Goal: Task Accomplishment & Management: Complete application form

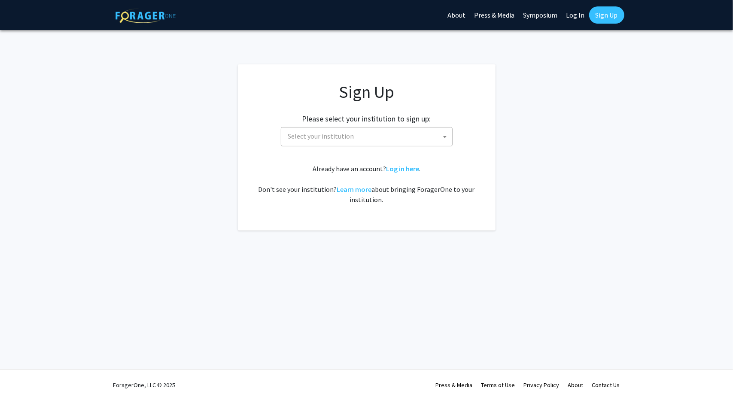
click at [388, 138] on span "Select your institution" at bounding box center [368, 137] width 167 height 18
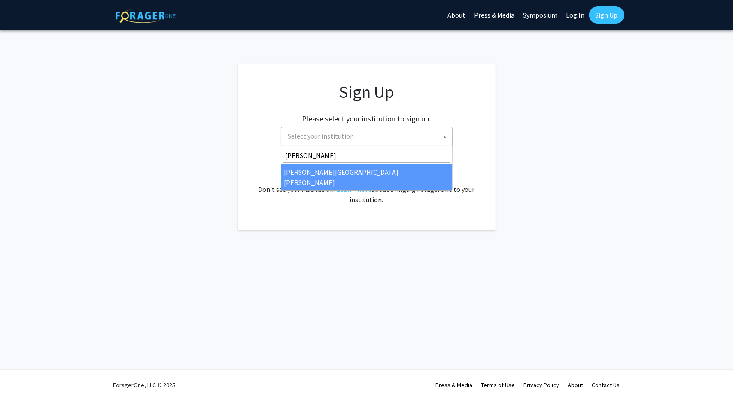
type input "john"
select select "1"
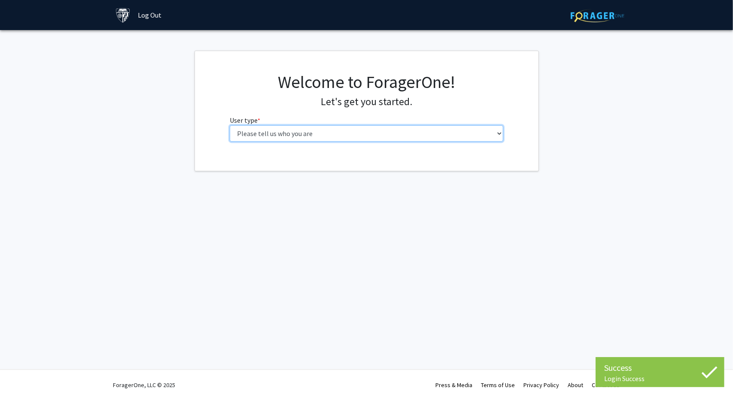
click at [358, 126] on select "Please tell us who you are Undergraduate Student Master's Student Doctoral Cand…" at bounding box center [367, 133] width 274 height 16
select select "1: undergrad"
click at [230, 125] on select "Please tell us who you are Undergraduate Student Master's Student Doctoral Cand…" at bounding box center [367, 133] width 274 height 16
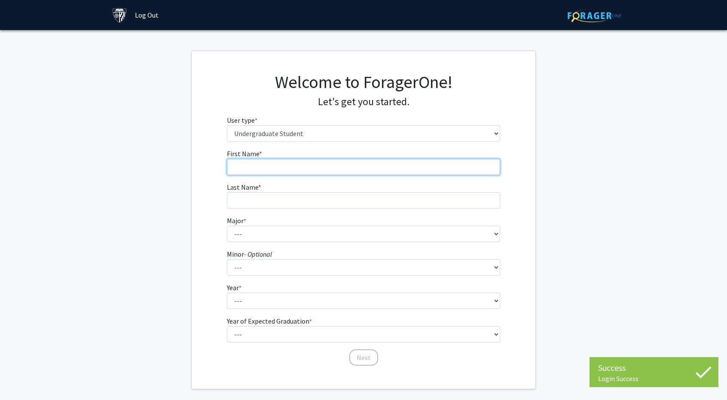
click at [270, 162] on input "First Name * required" at bounding box center [364, 167] width 274 height 16
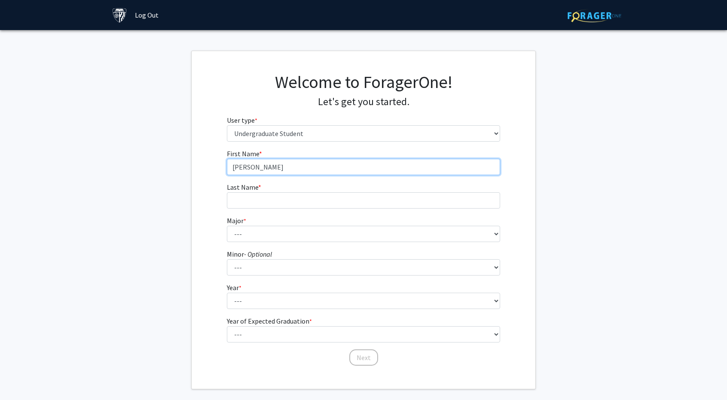
type input "Ivan"
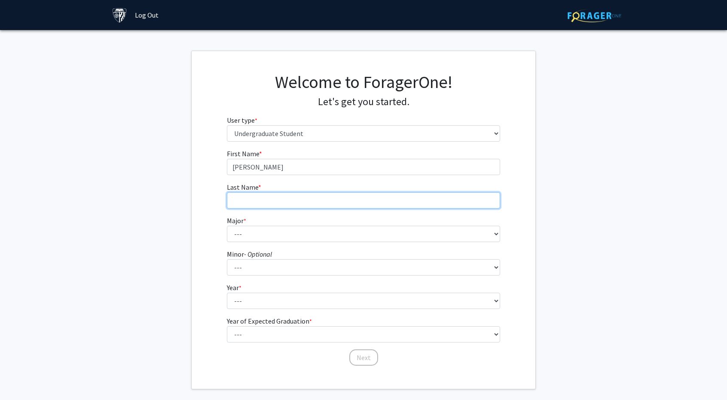
click at [263, 202] on input "Last Name * required" at bounding box center [364, 200] width 274 height 16
type input "Li"
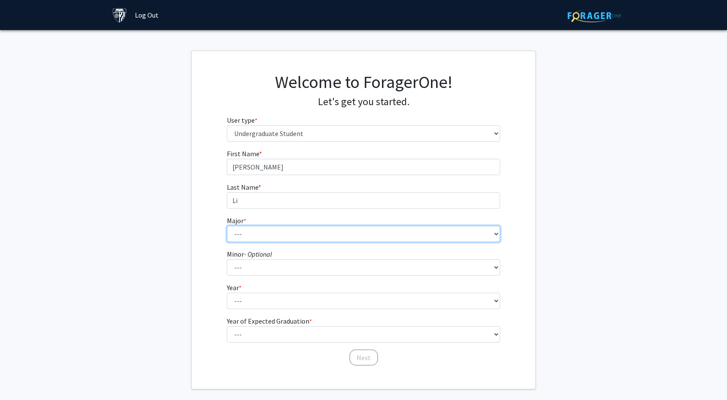
click at [261, 231] on select "--- Africana Studies Anthropology Applied Mathematics & Statistics Archaeology …" at bounding box center [364, 234] width 274 height 16
select select "39: 53"
click at [227, 226] on select "--- Africana Studies Anthropology Applied Mathematics & Statistics Archaeology …" at bounding box center [364, 234] width 274 height 16
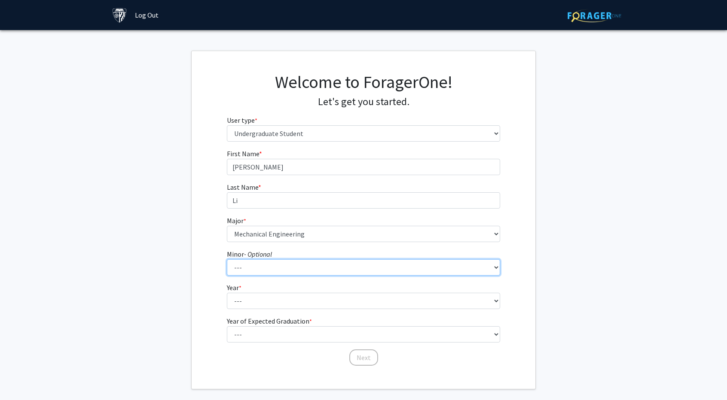
click at [268, 266] on select "--- Accounting and Financial Management Africana Studies Anthropology Applied M…" at bounding box center [364, 267] width 274 height 16
select select "16: 28"
click at [227, 259] on select "--- Accounting and Financial Management Africana Studies Anthropology Applied M…" at bounding box center [364, 267] width 274 height 16
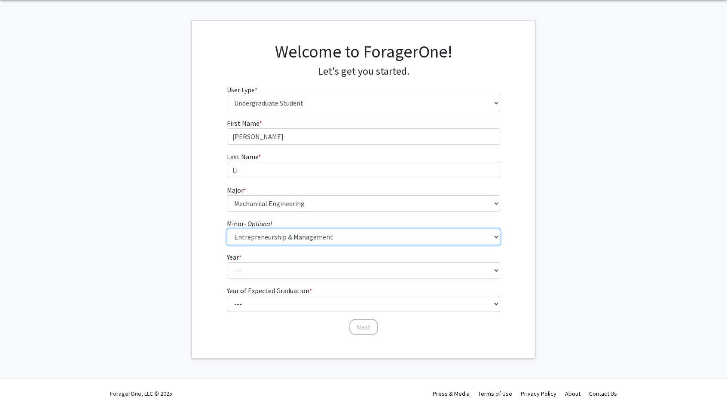
scroll to position [39, 0]
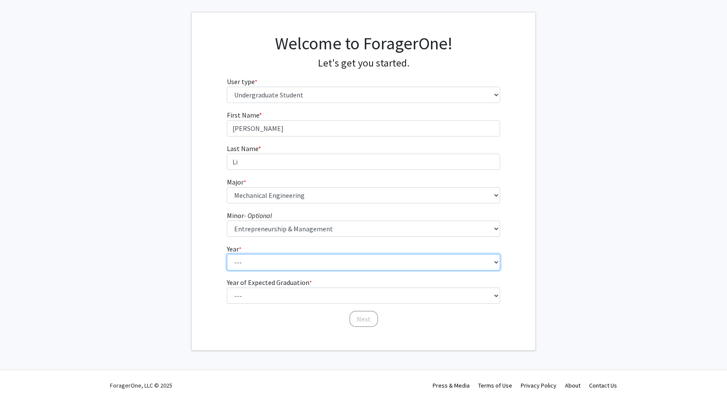
click at [288, 270] on select "--- First-year Sophomore Junior Senior Postbaccalaureate Certificate" at bounding box center [364, 262] width 274 height 16
select select "1: first-year"
click at [227, 254] on select "--- First-year Sophomore Junior Senior Postbaccalaureate Certificate" at bounding box center [364, 262] width 274 height 16
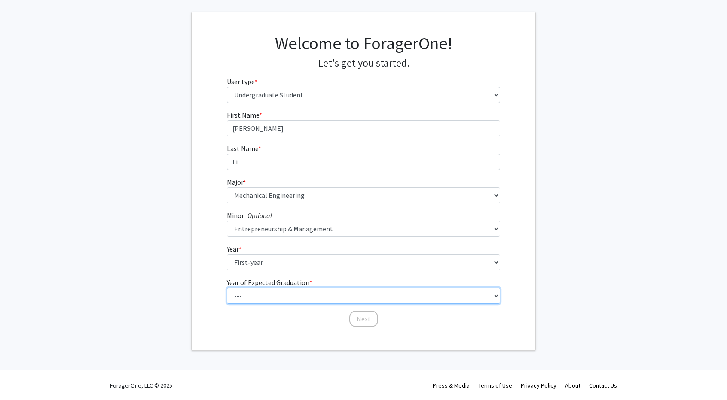
click at [291, 297] on select "--- 2025 2026 2027 2028 2029 2030 2031 2032 2033 2034" at bounding box center [364, 296] width 274 height 16
select select "5: 2029"
click at [227, 288] on select "--- 2025 2026 2027 2028 2029 2030 2031 2032 2033 2034" at bounding box center [364, 296] width 274 height 16
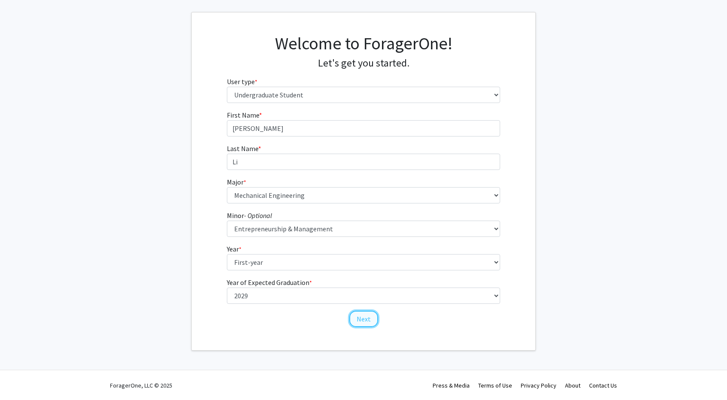
click at [360, 321] on button "Next" at bounding box center [363, 319] width 29 height 16
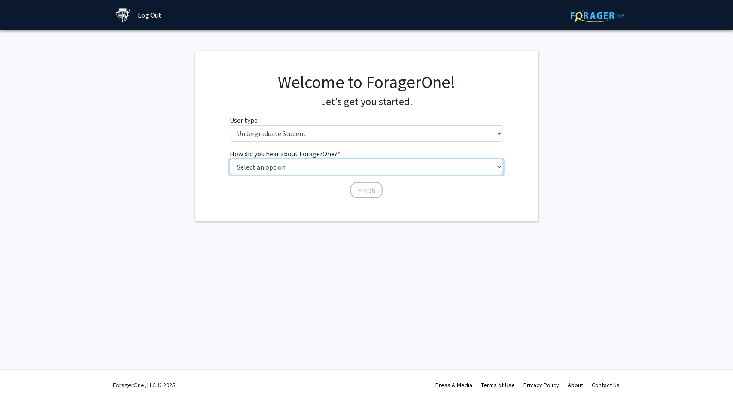
click at [326, 166] on select "Select an option Peer/student recommendation Faculty/staff recommendation Unive…" at bounding box center [367, 167] width 274 height 16
select select "3: university_website"
click at [230, 159] on select "Select an option Peer/student recommendation Faculty/staff recommendation Unive…" at bounding box center [367, 167] width 274 height 16
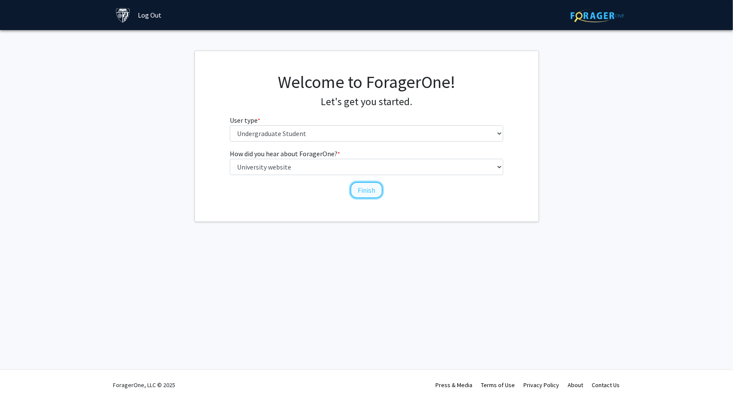
click at [361, 188] on button "Finish" at bounding box center [366, 190] width 32 height 16
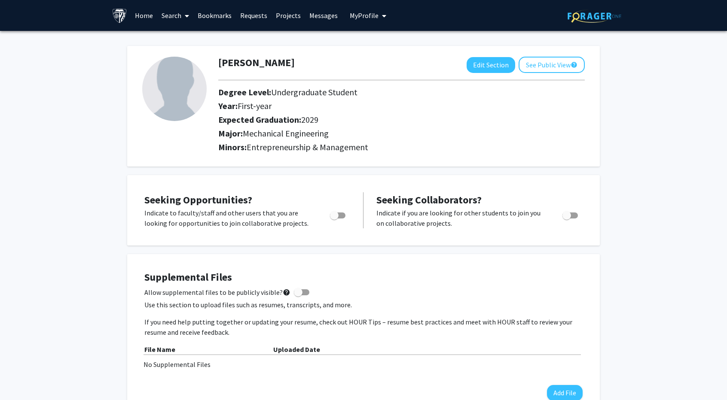
click at [344, 215] on span "Toggle" at bounding box center [337, 216] width 15 height 6
click at [334, 219] on input "Are you actively seeking opportunities?" at bounding box center [334, 219] width 0 height 0
checkbox input "true"
click at [502, 69] on button "Edit Section" at bounding box center [490, 65] width 49 height 16
select select "first-year"
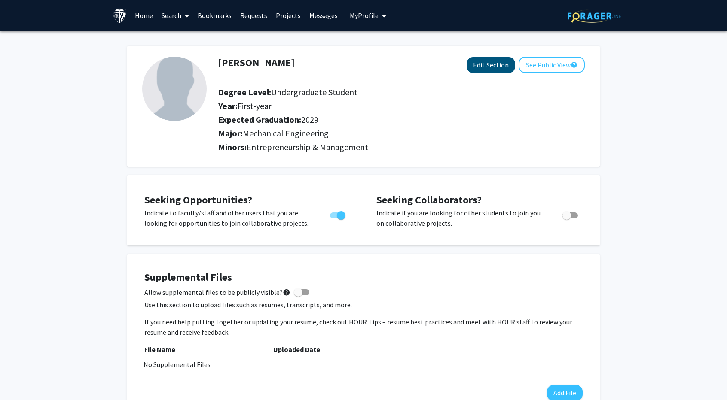
select select "2029"
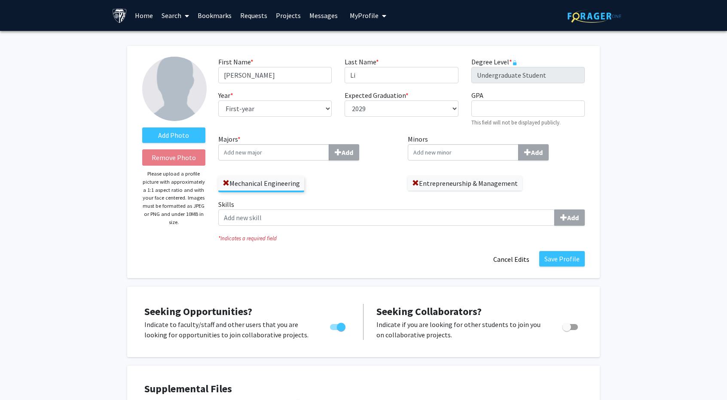
click at [329, 151] on input "Minors Add" at bounding box center [273, 152] width 111 height 16
type input "Leader"
click at [472, 164] on div "Leader ship Studies" at bounding box center [463, 168] width 100 height 10
click at [472, 161] on input "Leader" at bounding box center [463, 152] width 111 height 16
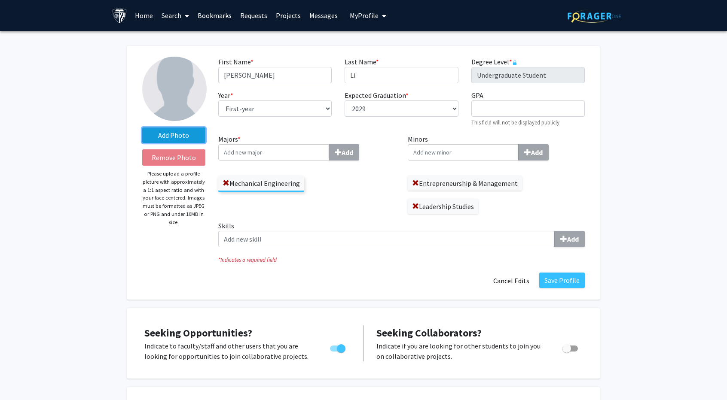
click at [186, 132] on label "Add Photo" at bounding box center [173, 135] width 63 height 15
click at [0, 0] on input "Add Photo" at bounding box center [0, 0] width 0 height 0
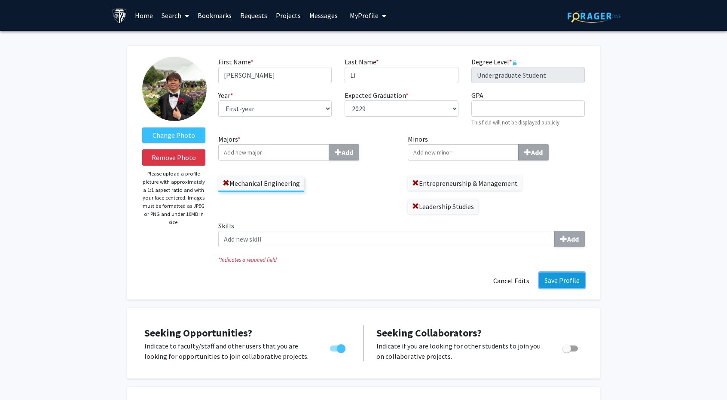
click at [557, 286] on button "Save Profile" at bounding box center [562, 280] width 46 height 15
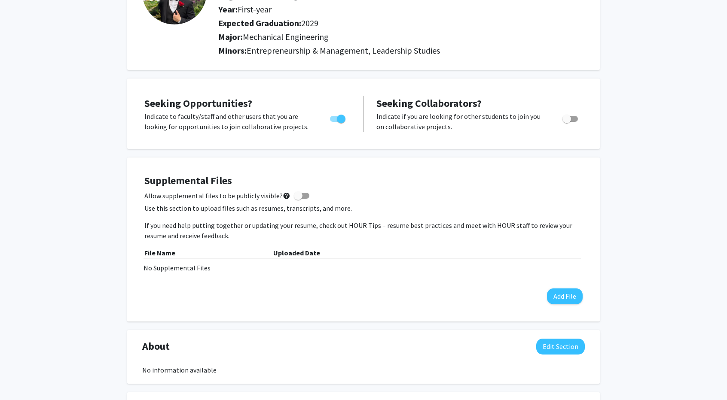
scroll to position [96, 0]
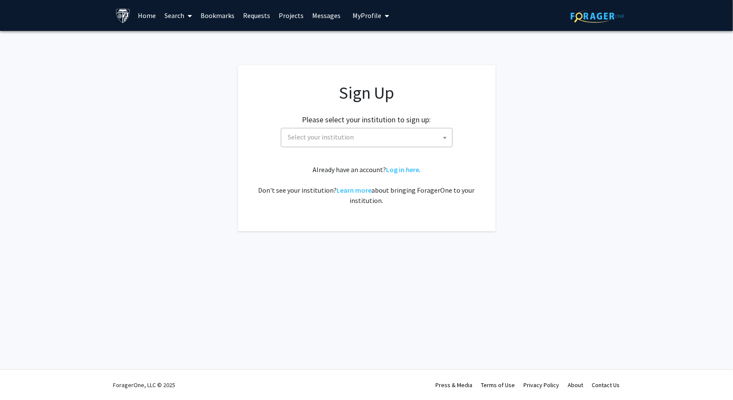
click at [361, 15] on span "My Profile" at bounding box center [367, 15] width 29 height 9
click at [405, 171] on link "Log in here" at bounding box center [402, 169] width 33 height 9
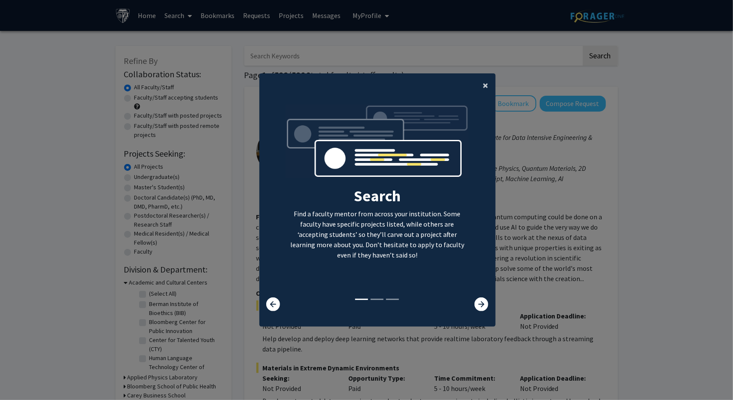
click at [484, 85] on span "×" at bounding box center [486, 85] width 6 height 13
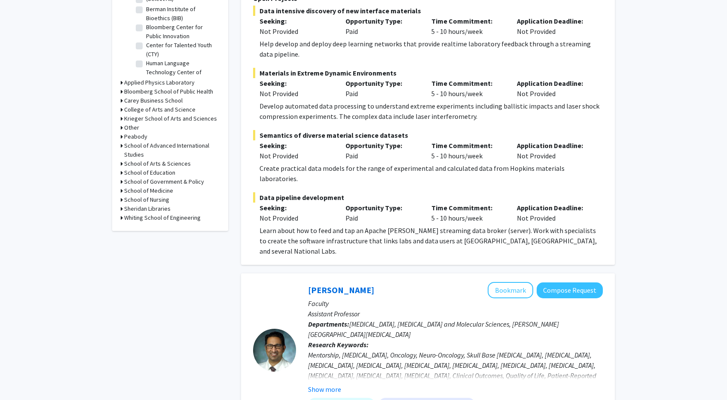
scroll to position [297, 0]
